Goal: Task Accomplishment & Management: Complete application form

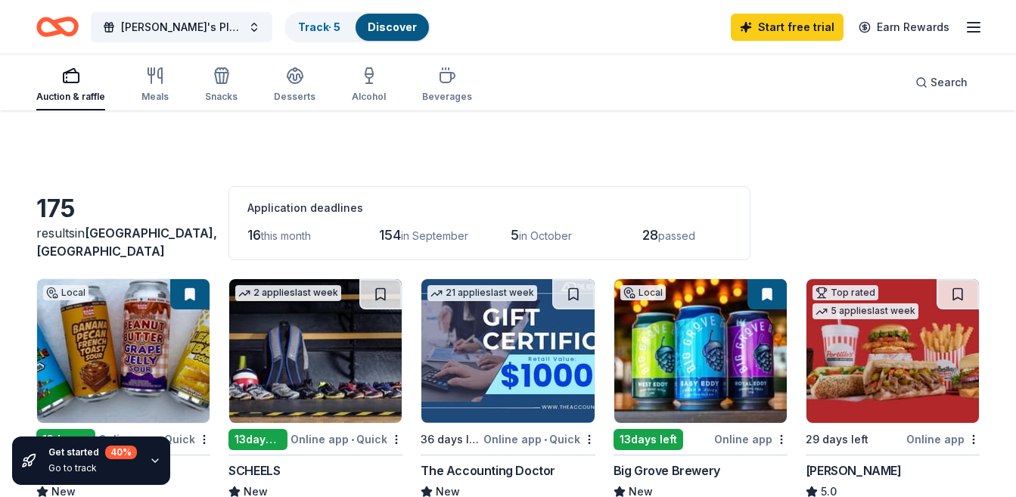
scroll to position [812, 0]
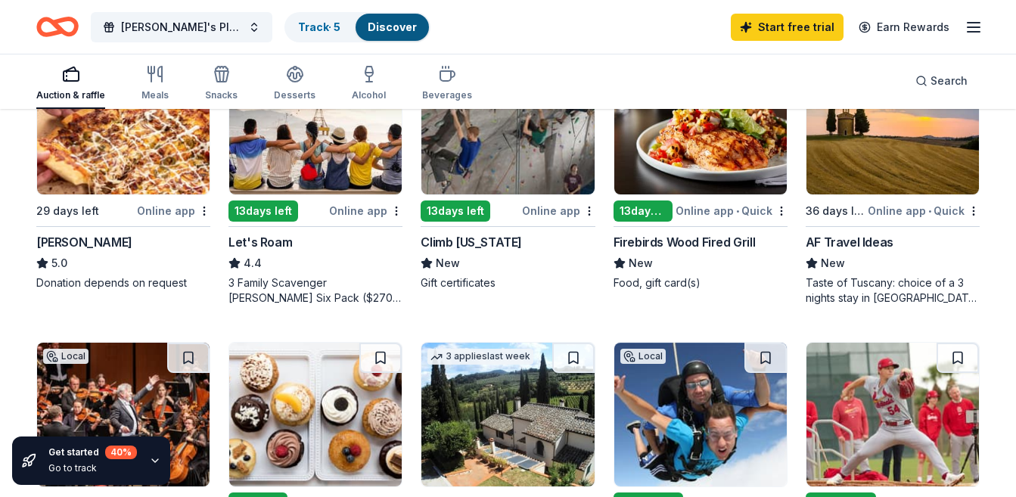
click at [705, 206] on div "Online app • Quick" at bounding box center [732, 210] width 112 height 19
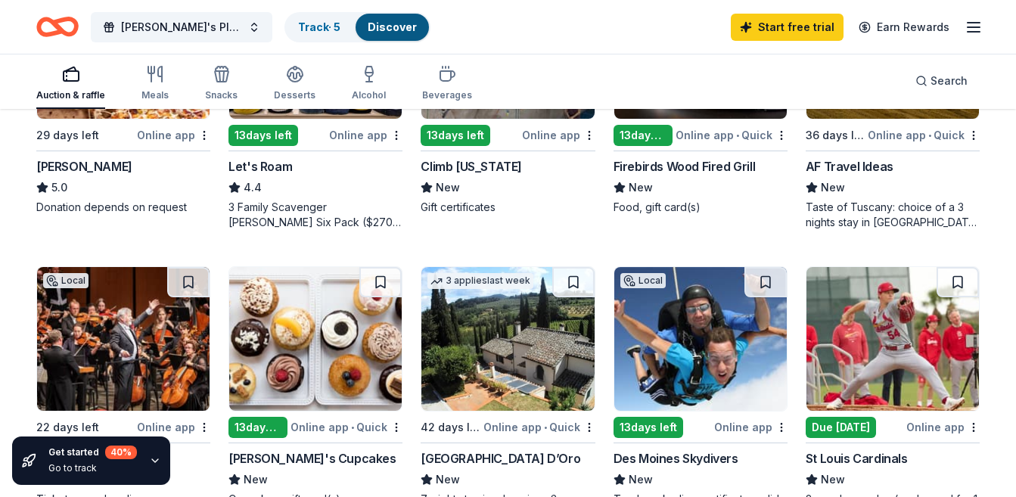
scroll to position [964, 0]
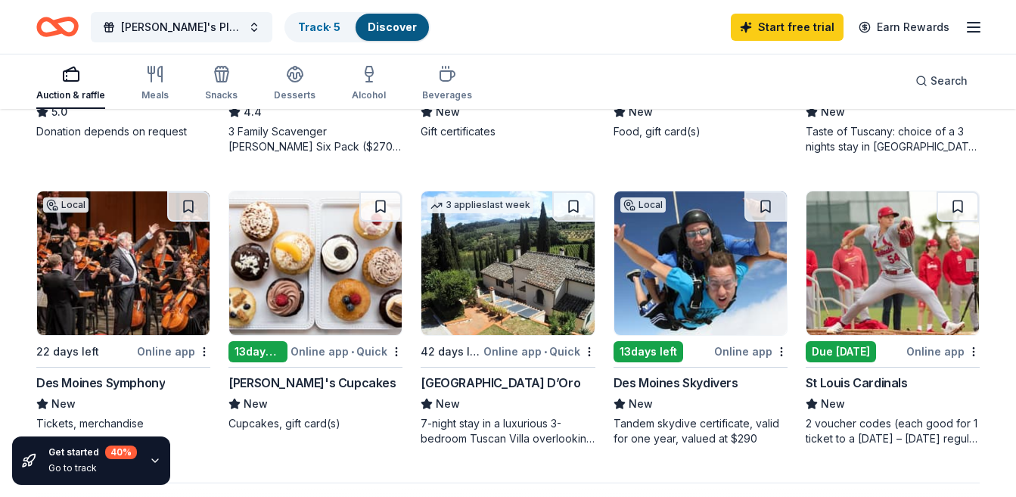
click at [748, 349] on div "Online app" at bounding box center [750, 351] width 73 height 19
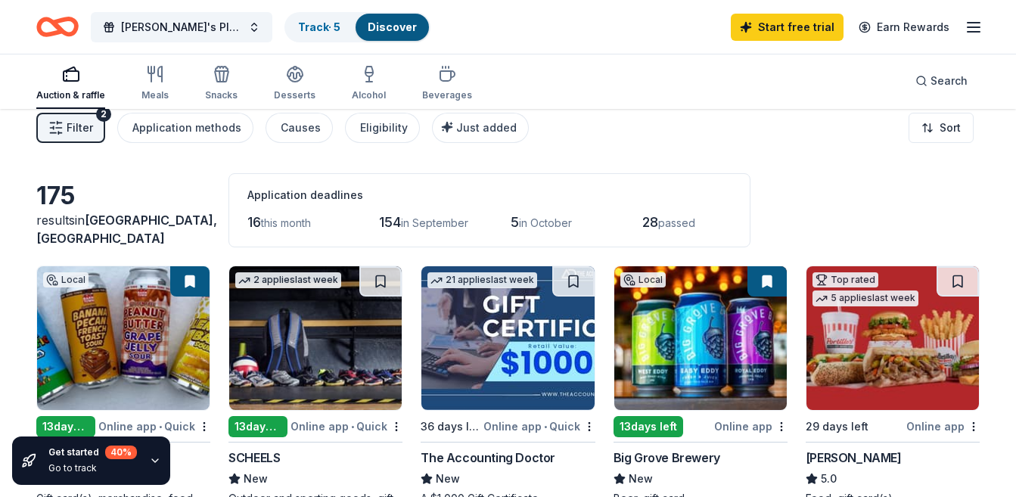
scroll to position [0, 0]
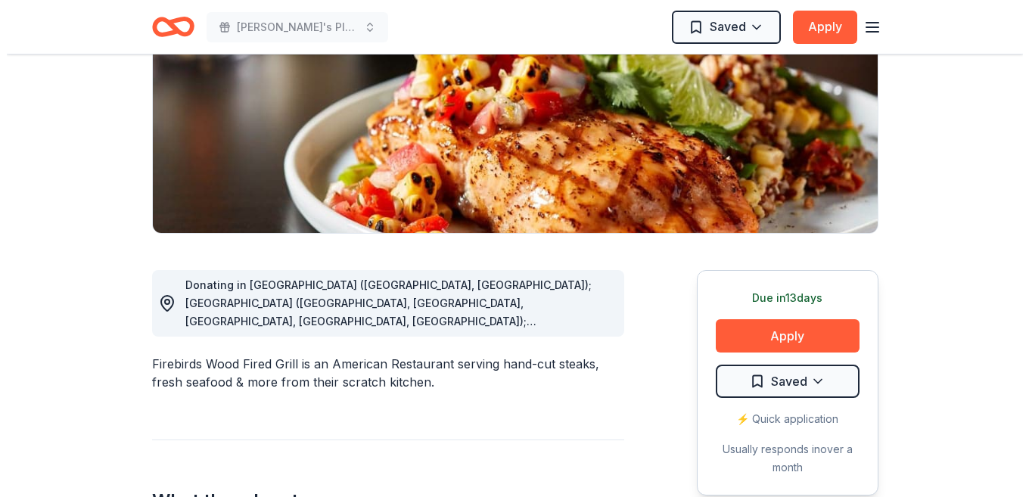
scroll to position [227, 0]
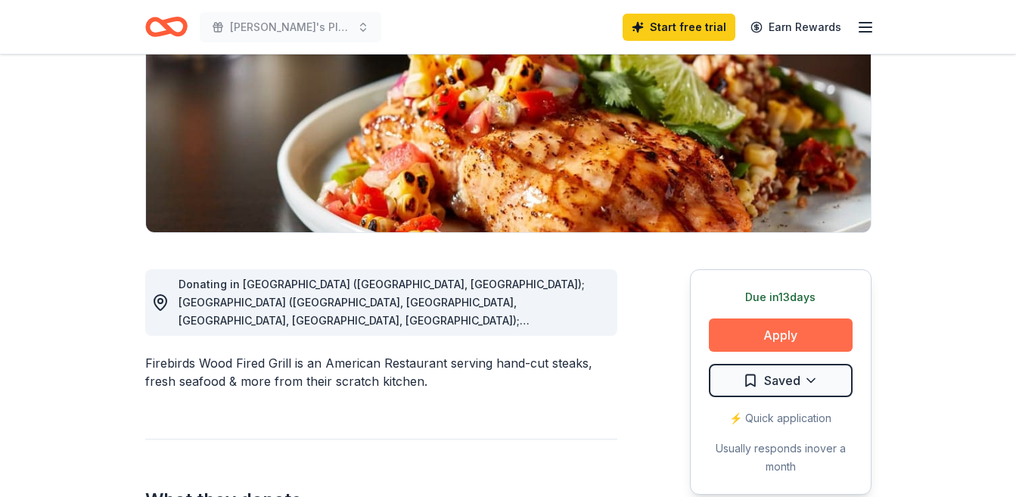
click at [740, 335] on button "Apply" at bounding box center [781, 334] width 144 height 33
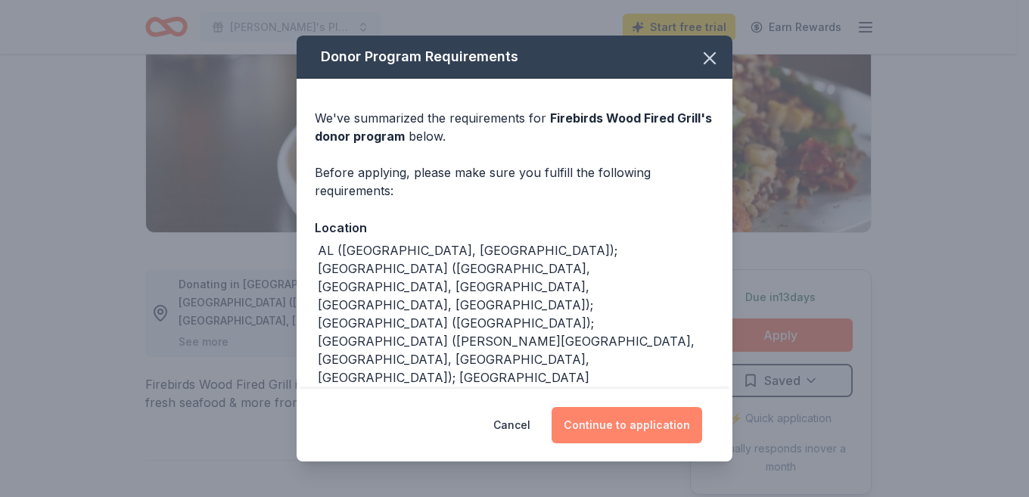
click at [619, 424] on button "Continue to application" at bounding box center [626, 425] width 151 height 36
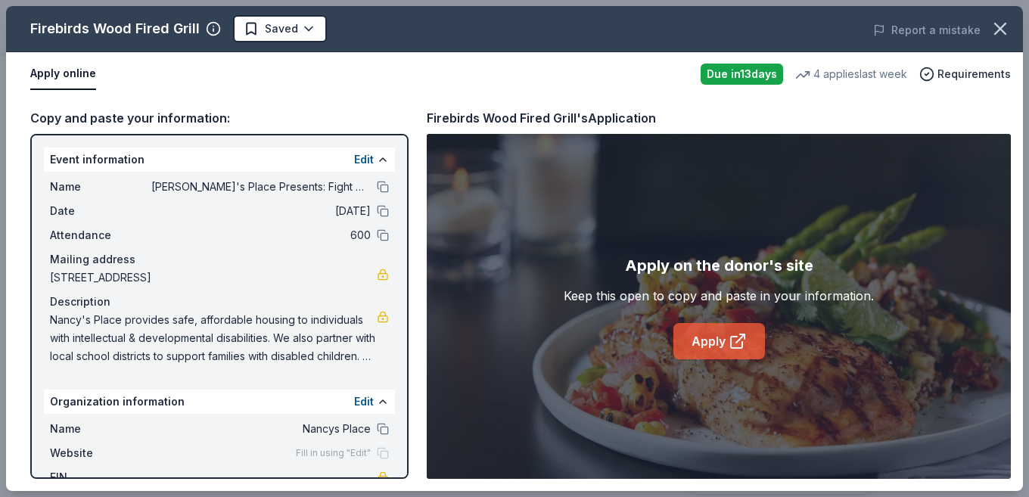
click at [719, 343] on link "Apply" at bounding box center [719, 341] width 92 height 36
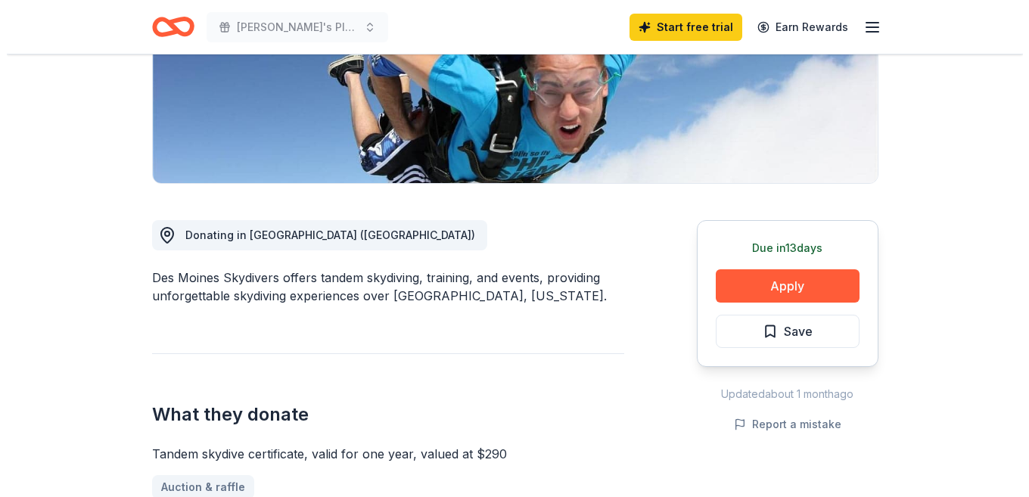
scroll to position [303, 0]
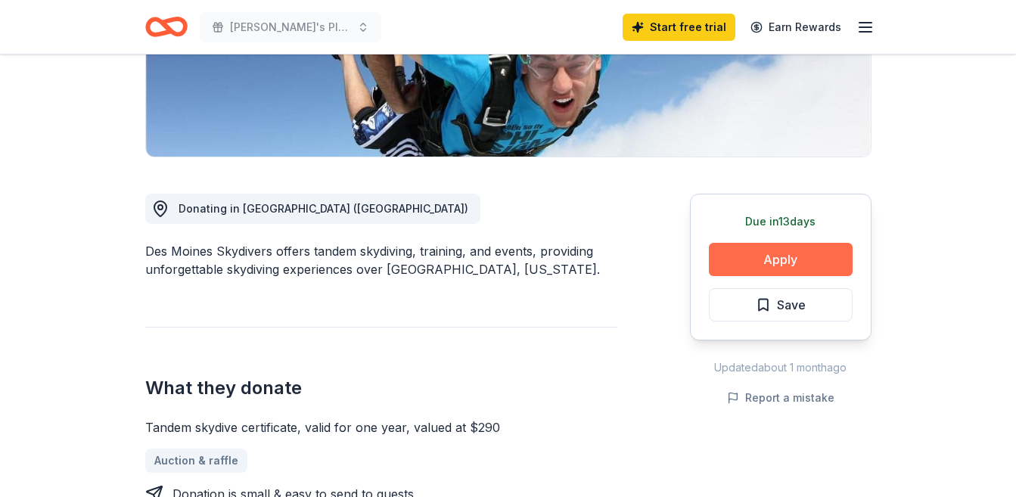
click at [778, 255] on button "Apply" at bounding box center [781, 259] width 144 height 33
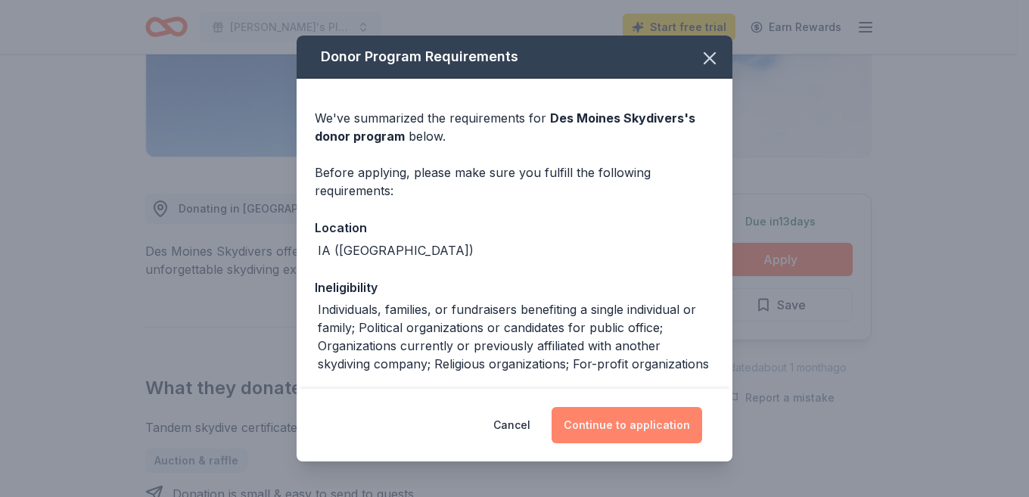
click at [632, 421] on button "Continue to application" at bounding box center [626, 425] width 151 height 36
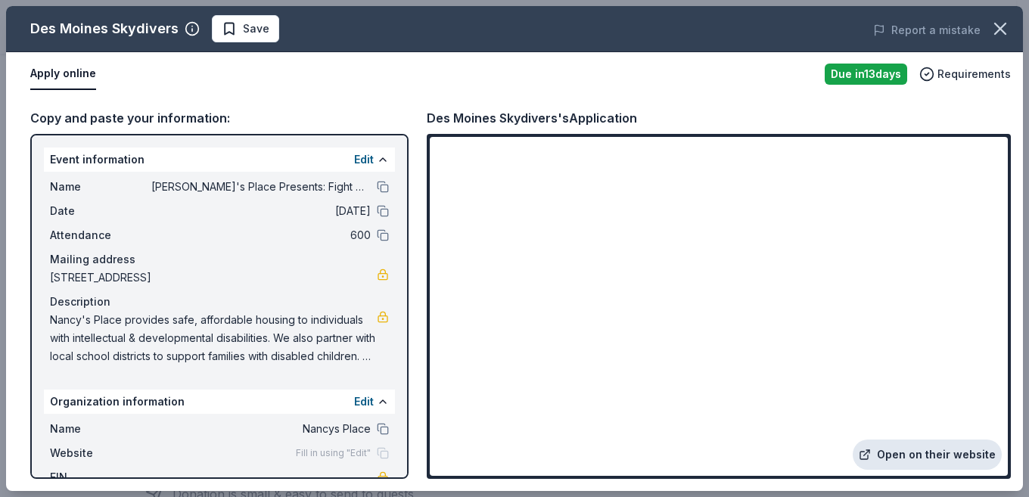
click at [904, 449] on link "Open on their website" at bounding box center [927, 455] width 149 height 30
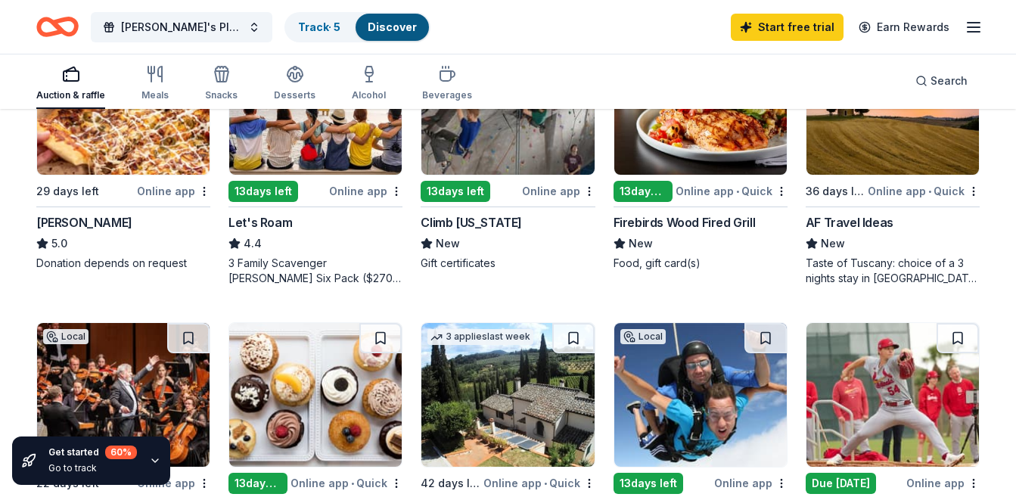
scroll to position [756, 0]
